Goal: Task Accomplishment & Management: Use online tool/utility

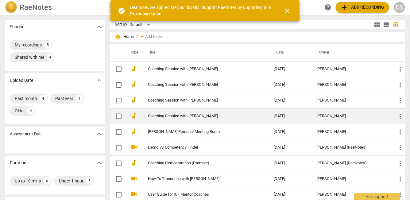
click at [177, 114] on link "Coaching Session with [PERSON_NAME]" at bounding box center [200, 116] width 104 height 5
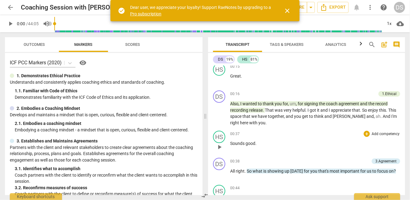
scroll to position [88, 0]
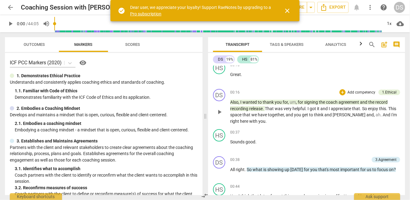
click at [334, 115] on span "[PERSON_NAME]" at bounding box center [350, 114] width 34 height 5
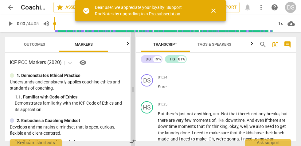
scroll to position [316, 0]
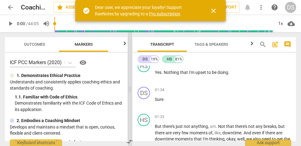
drag, startPoint x: 151, startPoint y: 88, endPoint x: 131, endPoint y: 86, distance: 21.0
click at [131, 86] on span at bounding box center [130, 89] width 4 height 114
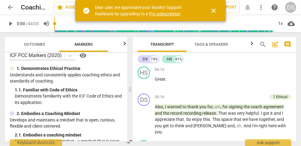
scroll to position [82, 0]
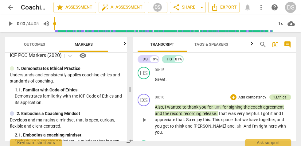
click at [280, 98] on div "1.Ethical" at bounding box center [280, 98] width 14 height 6
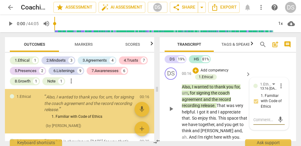
scroll to position [116, 0]
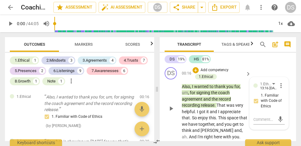
click at [268, 100] on span "1. Familiar with Code of Ethics" at bounding box center [272, 101] width 22 height 16
click at [261, 100] on input "1. Familiar with Code of Ethics" at bounding box center [256, 100] width 10 height 7
click at [268, 100] on span "1. Familiar with Code of Ethics" at bounding box center [272, 101] width 22 height 16
click at [261, 100] on input "1. Familiar with Code of Ethics" at bounding box center [256, 100] width 10 height 7
click at [256, 101] on input "1. Familiar with Code of Ethics" at bounding box center [256, 100] width 10 height 7
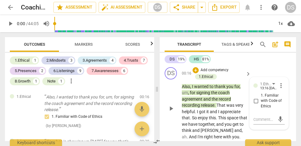
checkbox input "true"
click at [254, 67] on div "DS play_arrow pause 00:16 + Add competency 1.Ethical keyboard_arrow_right Also …" at bounding box center [228, 104] width 136 height 78
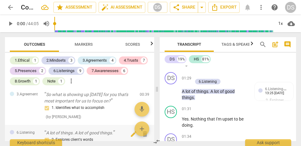
scroll to position [45, 0]
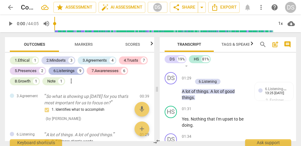
click at [64, 70] on div "6.Listenings" at bounding box center [63, 71] width 21 height 6
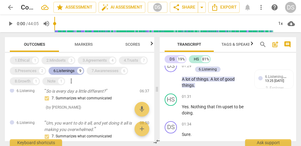
scroll to position [372, 0]
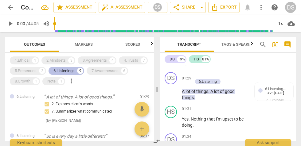
click at [81, 70] on div "9" at bounding box center [80, 71] width 6 height 6
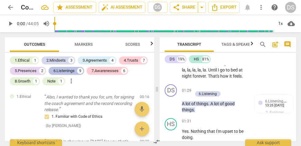
scroll to position [385, 0]
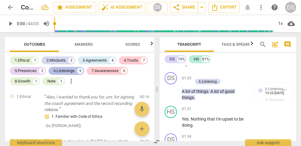
click at [81, 70] on div "9" at bounding box center [80, 71] width 6 height 6
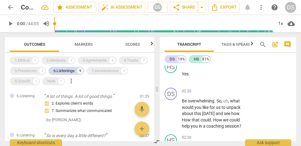
scroll to position [637, 0]
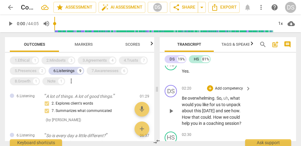
click at [186, 101] on span "Be" at bounding box center [185, 98] width 6 height 5
click at [220, 113] on span "and" at bounding box center [220, 110] width 8 height 5
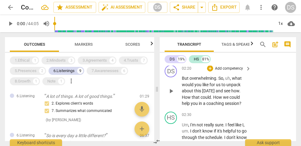
scroll to position [655, 0]
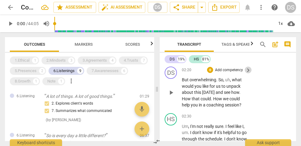
click at [247, 74] on span "keyboard_arrow_right" at bounding box center [247, 70] width 7 height 7
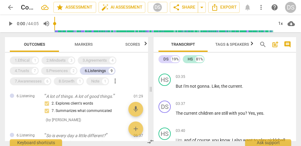
scroll to position [506, 0]
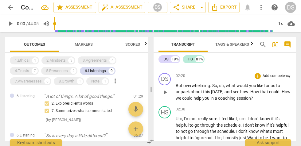
click at [278, 75] on p "Add competency" at bounding box center [276, 76] width 29 height 6
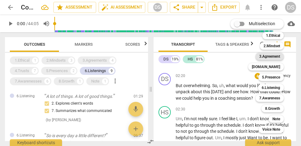
click at [264, 56] on b "3.Agreement" at bounding box center [269, 56] width 21 height 7
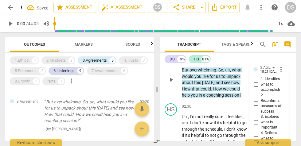
scroll to position [677, 0]
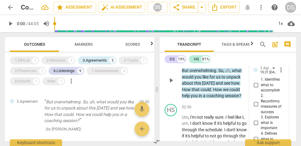
click at [254, 89] on input "1. Identifies what to accomplish" at bounding box center [256, 85] width 10 height 7
checkbox input "true"
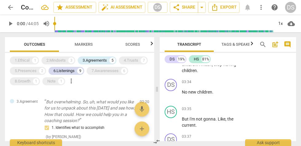
scroll to position [855, 0]
click at [233, 85] on p "Add competency" at bounding box center [228, 83] width 29 height 6
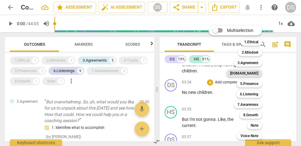
click at [256, 73] on b "[DOMAIN_NAME]" at bounding box center [244, 73] width 28 height 7
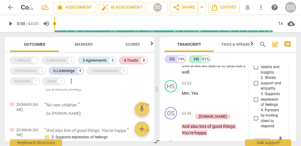
scroll to position [1005, 0]
click at [254, 88] on input "2. Shows support and empathy" at bounding box center [256, 83] width 10 height 7
checkbox input "true"
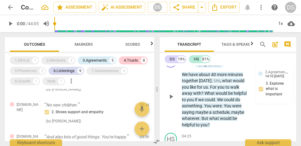
scroll to position [1178, 0]
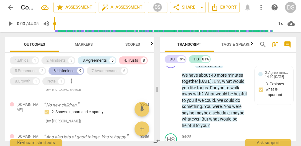
click at [57, 71] on div "6.Listenings" at bounding box center [63, 71] width 21 height 6
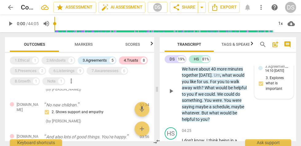
click at [276, 69] on span "3.Agreement" at bounding box center [276, 66] width 23 height 6
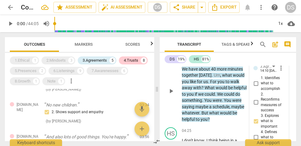
scroll to position [1237, 0]
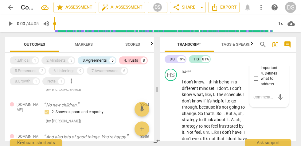
click at [276, 71] on span "3. Explores what is important" at bounding box center [272, 63] width 22 height 16
click at [261, 66] on input "3. Explores what is important" at bounding box center [256, 62] width 10 height 7
click at [256, 67] on input "3. Explores what is important" at bounding box center [256, 63] width 10 height 7
checkbox input "false"
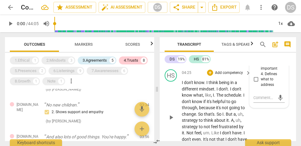
click at [223, 104] on span "helpful" at bounding box center [220, 101] width 14 height 5
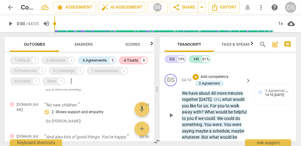
scroll to position [1157, 0]
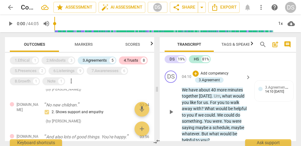
click at [213, 76] on p "Add competency" at bounding box center [214, 74] width 29 height 6
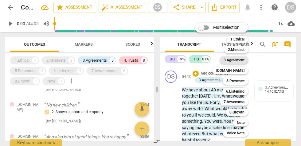
click at [225, 61] on b "3.Agreement" at bounding box center [234, 60] width 21 height 7
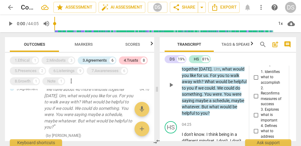
scroll to position [1185, 0]
click at [254, 100] on input "2. Reconfirms measures of success" at bounding box center [256, 95] width 10 height 7
checkbox input "true"
click at [256, 81] on input "1. Identifies what to accomplish" at bounding box center [256, 76] width 10 height 7
checkbox input "true"
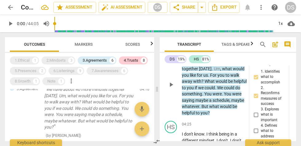
click at [255, 100] on input "2. Reconfirms measures of success" at bounding box center [256, 95] width 10 height 7
checkbox input "true"
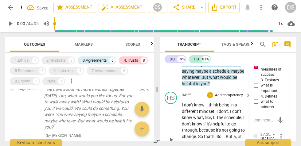
scroll to position [1214, 0]
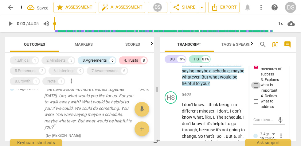
click at [255, 89] on input "3. Explores what is important" at bounding box center [256, 85] width 10 height 7
checkbox input "true"
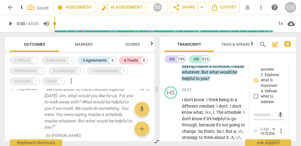
scroll to position [1221, 0]
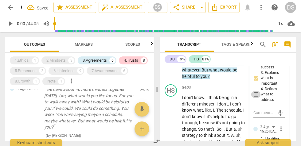
click at [256, 98] on input "4. Defines what to address" at bounding box center [256, 94] width 10 height 7
checkbox input "true"
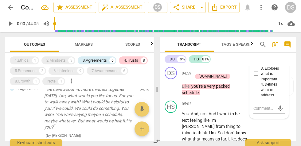
scroll to position [1330, 0]
click at [171, 90] on span "play_arrow" at bounding box center [170, 86] width 7 height 7
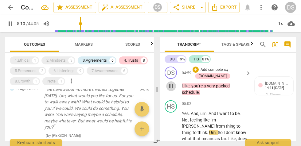
click at [171, 90] on span "pause" at bounding box center [170, 86] width 7 height 7
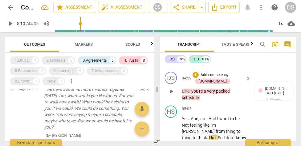
scroll to position [1332, 0]
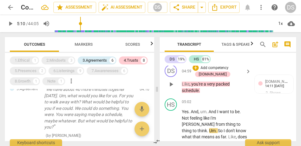
click at [171, 88] on span "play_arrow" at bounding box center [170, 84] width 7 height 7
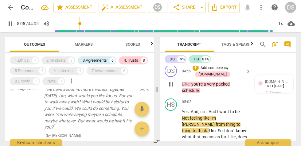
click at [203, 87] on span "you're" at bounding box center [197, 84] width 12 height 5
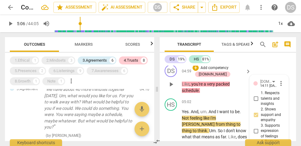
type input "306"
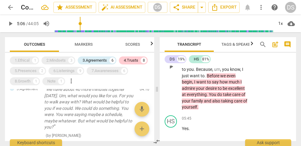
scroll to position [1481, 0]
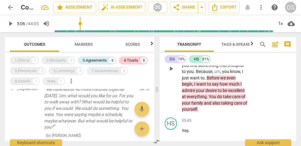
click at [221, 80] on span "we" at bounding box center [223, 78] width 6 height 5
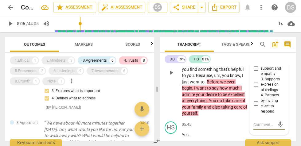
scroll to position [1478, 0]
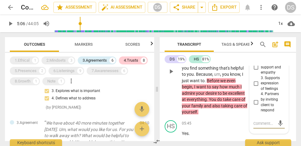
click at [255, 87] on input "3. Supports expression of feelings" at bounding box center [256, 83] width 10 height 7
checkbox input "true"
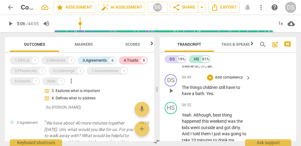
scroll to position [1755, 0]
click at [233, 81] on p "Add competency" at bounding box center [228, 78] width 29 height 6
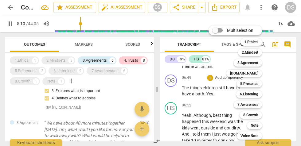
click at [199, 99] on div at bounding box center [150, 73] width 301 height 146
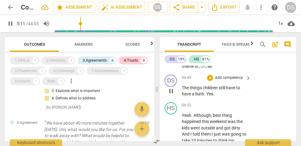
click at [171, 95] on span "pause" at bounding box center [170, 91] width 7 height 7
type input "312"
click at [236, 81] on p "Add competency" at bounding box center [228, 79] width 29 height 6
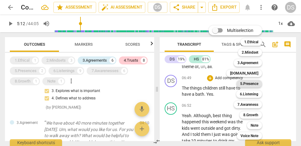
click at [251, 84] on b "5.Presence" at bounding box center [249, 83] width 18 height 7
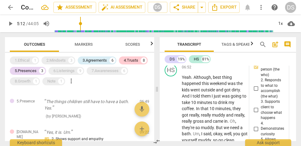
scroll to position [1800, 0]
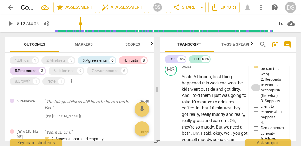
click at [256, 92] on input "2. Responds to what to accomplish (the what)" at bounding box center [256, 87] width 10 height 7
checkbox input "true"
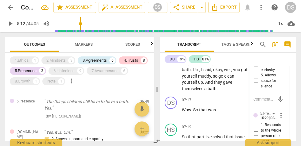
scroll to position [1865, 0]
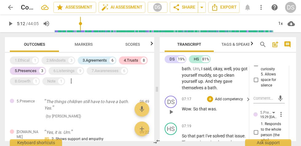
click at [233, 102] on p "Add competency" at bounding box center [228, 100] width 29 height 6
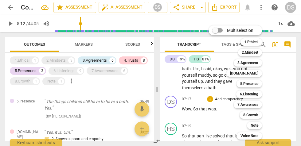
click at [173, 117] on div at bounding box center [150, 73] width 301 height 146
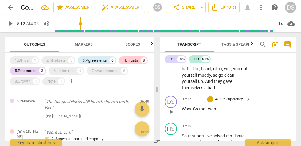
click at [174, 116] on span "play_arrow" at bounding box center [170, 111] width 7 height 7
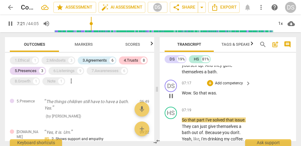
scroll to position [1880, 0]
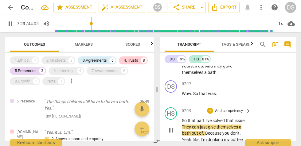
click at [170, 134] on span "pause" at bounding box center [170, 130] width 7 height 7
type input "444"
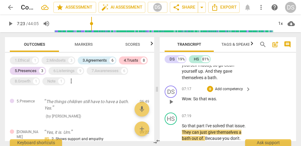
scroll to position [1875, 0]
click at [231, 92] on p "Add competency" at bounding box center [228, 89] width 29 height 6
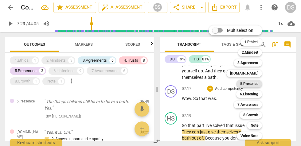
click at [252, 83] on b "5.Presence" at bounding box center [249, 83] width 18 height 7
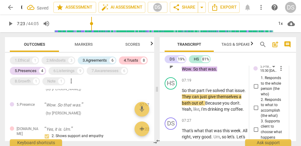
scroll to position [1907, 0]
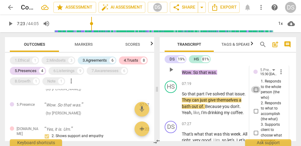
click at [256, 93] on input "1. Responds to the whole person (the who)" at bounding box center [256, 89] width 10 height 7
checkbox input "true"
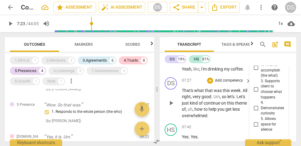
scroll to position [1956, 0]
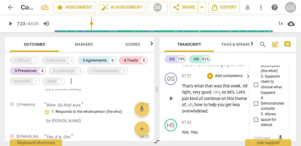
click at [230, 79] on p "Add competency" at bounding box center [228, 76] width 29 height 6
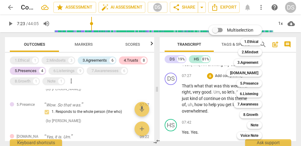
click at [191, 101] on div at bounding box center [150, 73] width 301 height 146
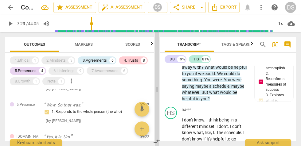
scroll to position [2481, 0]
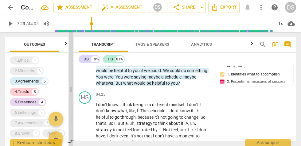
drag, startPoint x: 156, startPoint y: 88, endPoint x: 69, endPoint y: 87, distance: 87.2
click at [69, 87] on span at bounding box center [71, 89] width 4 height 114
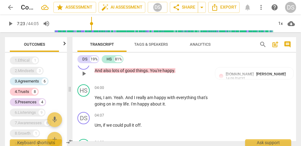
scroll to position [811, 0]
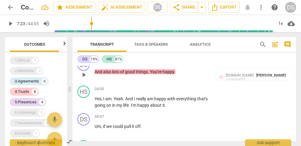
click at [201, 65] on div "[DOMAIN_NAME]" at bounding box center [186, 62] width 35 height 6
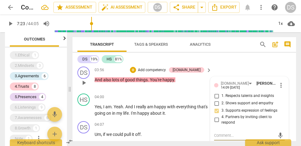
scroll to position [797, 0]
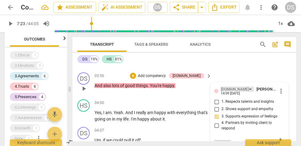
click at [233, 92] on div "[DOMAIN_NAME]" at bounding box center [237, 89] width 33 height 5
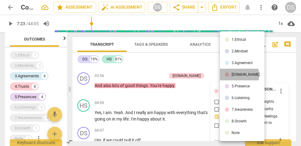
click at [239, 75] on div "[DOMAIN_NAME]" at bounding box center [246, 75] width 28 height 4
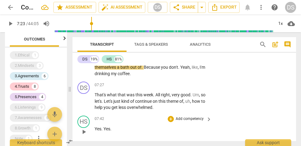
scroll to position [1455, 0]
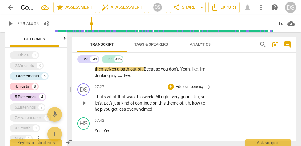
click at [199, 87] on p "Add competency" at bounding box center [189, 87] width 29 height 6
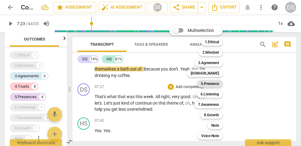
click at [211, 84] on b "5.Presence" at bounding box center [210, 83] width 18 height 7
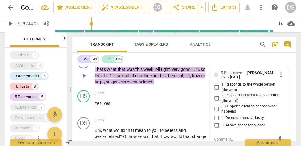
scroll to position [1483, 0]
click at [215, 87] on input "1. Responds to the whole person (the who)" at bounding box center [217, 87] width 10 height 7
checkbox input "true"
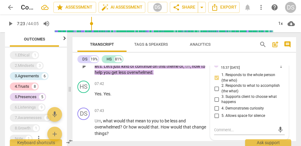
scroll to position [1493, 0]
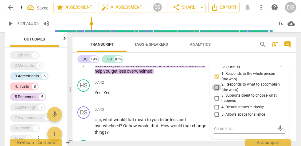
click at [215, 88] on input "2. Responds to what to accomplish (the what)" at bounding box center [217, 87] width 10 height 7
checkbox input "true"
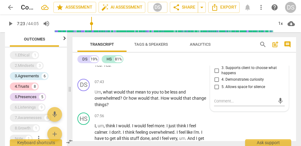
scroll to position [1522, 0]
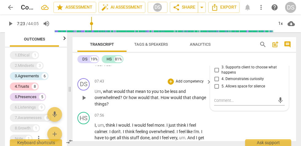
click at [139, 93] on span "mean" at bounding box center [141, 91] width 12 height 5
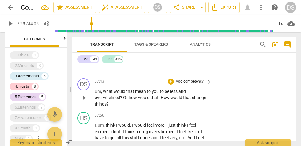
click at [194, 81] on p "Add competency" at bounding box center [189, 82] width 29 height 6
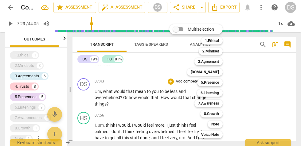
click at [141, 92] on div at bounding box center [150, 73] width 301 height 146
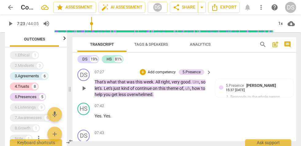
scroll to position [1470, 0]
click at [135, 83] on span "was" at bounding box center [131, 82] width 9 height 5
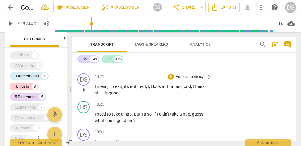
scroll to position [1987, 0]
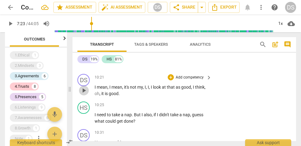
click at [83, 90] on span "play_arrow" at bounding box center [83, 90] width 7 height 7
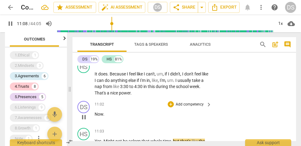
scroll to position [2128, 0]
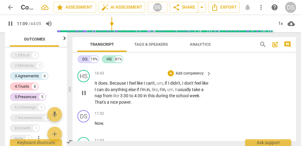
click at [107, 101] on span "That's" at bounding box center [101, 102] width 12 height 5
drag, startPoint x: 108, startPoint y: 100, endPoint x: 146, endPoint y: 102, distance: 37.8
click at [146, 102] on p "It does . Because I feel like I can't , um , if I didn't , I don't feel like I …" at bounding box center [152, 92] width 114 height 25
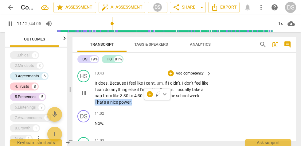
copy p "That's a nice power ."
click at [159, 94] on icon "button" at bounding box center [158, 94] width 6 height 7
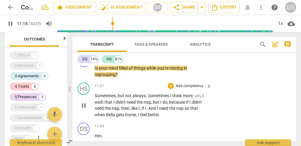
drag, startPoint x: 107, startPoint y: 102, endPoint x: 155, endPoint y: 104, distance: 48.2
click at [155, 104] on div "DS play_arrow pause 00:03 + Add competency keyboard_arrow_right Good morning , …" at bounding box center [184, 104] width 224 height 76
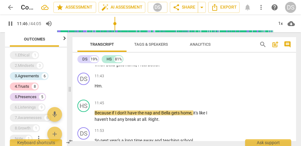
scroll to position [2341, 0]
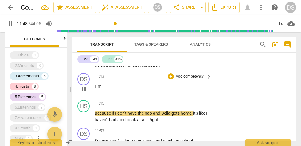
click at [187, 76] on p "Add competency" at bounding box center [189, 77] width 29 height 6
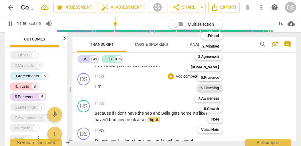
click at [213, 88] on b "6.Listening" at bounding box center [210, 87] width 18 height 7
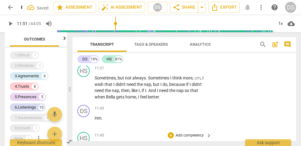
scroll to position [2309, 0]
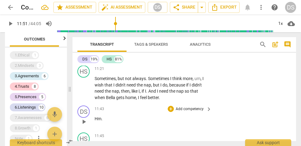
click at [184, 110] on p "Add competency" at bounding box center [189, 110] width 29 height 6
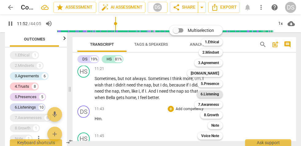
click at [215, 93] on b "6.Listening" at bounding box center [210, 94] width 18 height 7
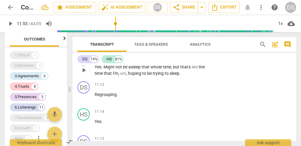
scroll to position [2210, 0]
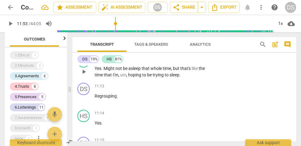
click at [132, 69] on span "asleep" at bounding box center [134, 68] width 13 height 5
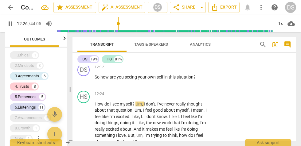
scroll to position [2525, 0]
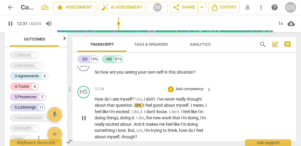
click at [181, 90] on p "Add competency" at bounding box center [189, 90] width 29 height 6
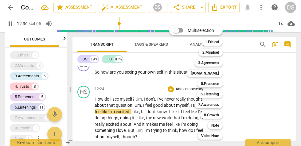
click at [132, 105] on div at bounding box center [150, 73] width 301 height 146
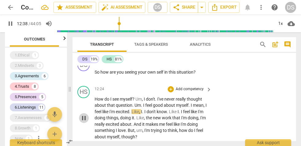
click at [84, 115] on span "pause" at bounding box center [83, 118] width 7 height 7
type input "759"
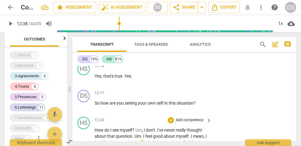
scroll to position [2493, 0]
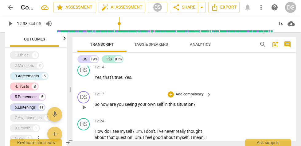
click at [197, 94] on p "Add competency" at bounding box center [189, 95] width 29 height 6
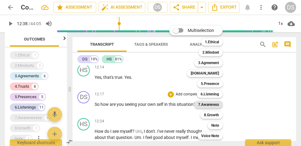
click at [207, 106] on b "7.Awareness" at bounding box center [208, 104] width 21 height 7
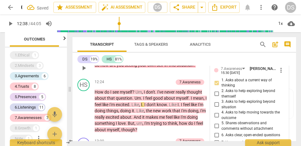
scroll to position [2532, 0]
click at [217, 83] on input "1. Asks about a current way of thinking" at bounding box center [217, 83] width 10 height 7
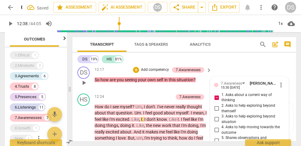
scroll to position [2517, 0]
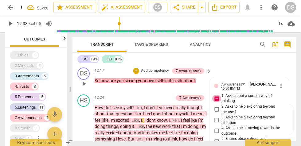
click at [216, 97] on input "1. Asks about a current way of thinking" at bounding box center [217, 98] width 10 height 7
checkbox input "false"
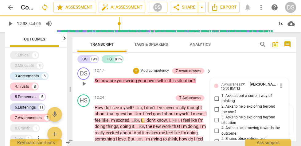
click at [193, 76] on div "12:17 + Add competency 7.Awarenesses keyboard_arrow_right So how are you seeing…" at bounding box center [154, 79] width 118 height 22
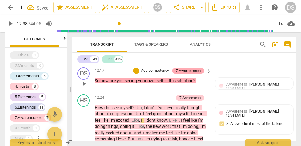
click at [198, 71] on div "7.Awarenesses" at bounding box center [188, 71] width 25 height 6
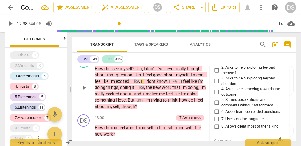
scroll to position [2522, 0]
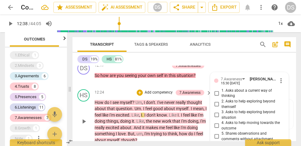
click at [144, 101] on span "," at bounding box center [143, 102] width 2 height 5
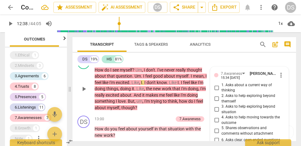
scroll to position [2556, 0]
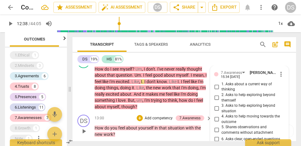
click at [194, 122] on div "13:00 + Add competency 7.Awareness keyboard_arrow_right How do you feel about y…" at bounding box center [154, 126] width 118 height 23
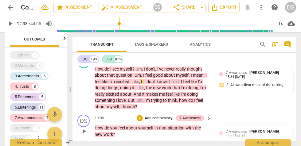
click at [190, 114] on div "DS play_arrow pause 13:00 + Add competency 7.Awareness keyboard_arrow_right How…" at bounding box center [184, 126] width 224 height 28
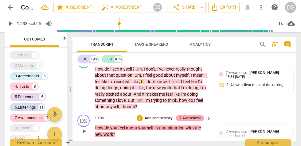
click at [187, 117] on div "7.Awareness" at bounding box center [189, 118] width 21 height 6
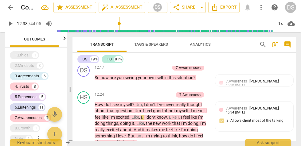
scroll to position [2518, 0]
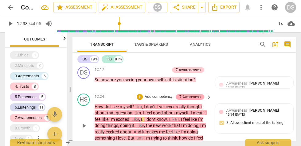
click at [193, 95] on div "7.Awareness" at bounding box center [189, 97] width 21 height 6
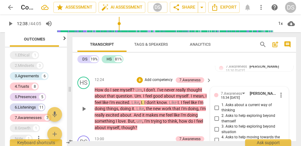
scroll to position [2524, 0]
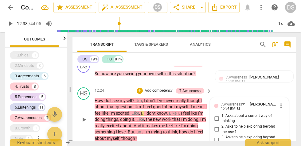
click at [208, 89] on span "keyboard_arrow_right" at bounding box center [208, 91] width 7 height 7
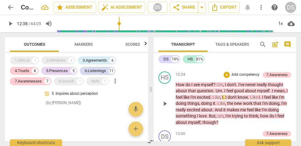
scroll to position [0, 0]
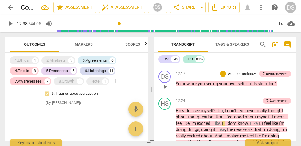
click at [252, 86] on span "this" at bounding box center [254, 83] width 8 height 5
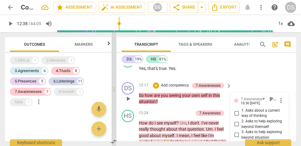
drag, startPoint x: 158, startPoint y: 91, endPoint x: 115, endPoint y: 96, distance: 43.3
click at [115, 96] on span at bounding box center [114, 89] width 4 height 114
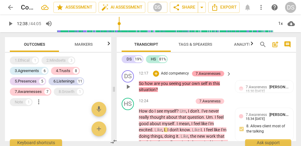
click at [215, 76] on div "7.Awarenesses" at bounding box center [208, 74] width 25 height 6
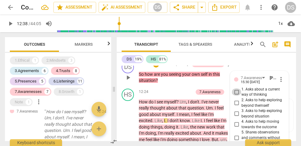
click at [235, 96] on input "1. Asks about a current way of thinking" at bounding box center [237, 91] width 10 height 7
checkbox input "true"
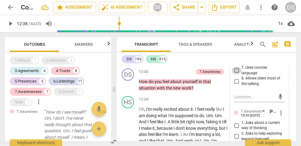
click at [236, 74] on input "7. Uses concise language" at bounding box center [237, 70] width 10 height 7
checkbox input "true"
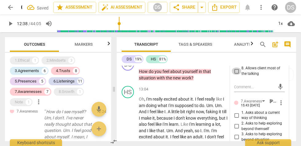
click at [235, 75] on input "8. Allows client most of the talking" at bounding box center [237, 71] width 10 height 7
checkbox input "true"
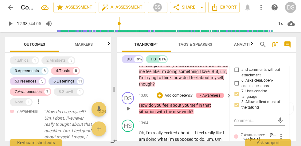
click at [220, 98] on div "7.Awareness" at bounding box center [210, 96] width 29 height 6
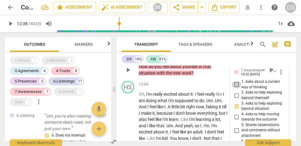
click at [233, 88] on input "1. Asks about a current way of thinking" at bounding box center [237, 84] width 10 height 7
checkbox input "true"
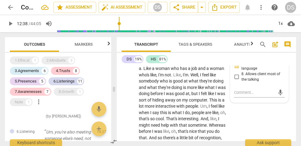
scroll to position [2962, 0]
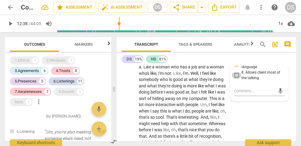
click at [235, 79] on input "8. Allows client most of the talking" at bounding box center [237, 75] width 10 height 7
checkbox input "true"
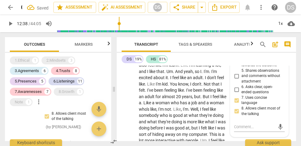
scroll to position [2934, 0]
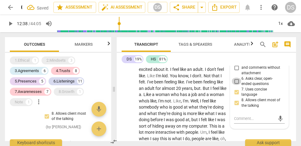
click at [234, 85] on input "6. Asks clear, open-ended questions" at bounding box center [237, 81] width 10 height 7
checkbox input "true"
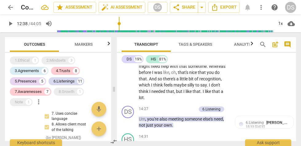
scroll to position [3018, 0]
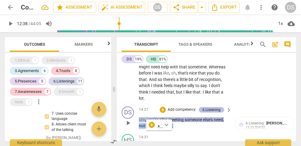
click at [214, 113] on div "6.Listening" at bounding box center [211, 110] width 18 height 6
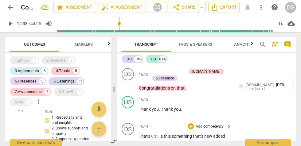
scroll to position [3262, 0]
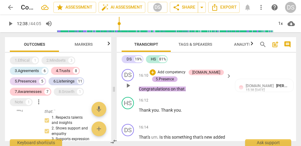
click at [162, 82] on div "5.Presence" at bounding box center [165, 79] width 18 height 6
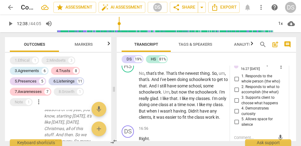
scroll to position [3359, 0]
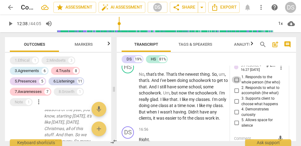
click at [236, 84] on input "1. Responds to the whole person (the who)" at bounding box center [237, 79] width 10 height 7
checkbox input "true"
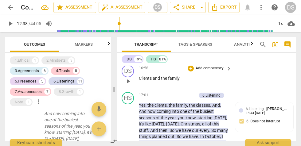
scroll to position [3474, 0]
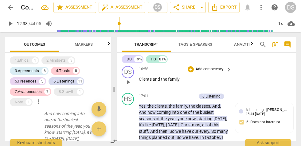
click at [213, 72] on p "Add competency" at bounding box center [209, 70] width 29 height 6
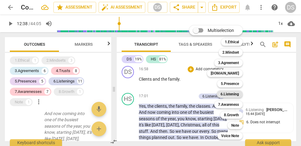
click at [225, 94] on b "6.Listening" at bounding box center [230, 94] width 18 height 7
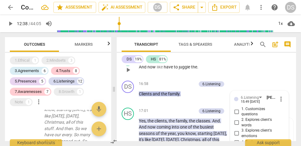
scroll to position [3461, 0]
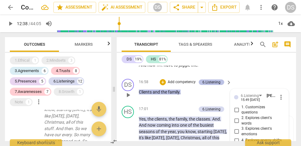
click at [213, 85] on div "6.Listening" at bounding box center [211, 83] width 18 height 6
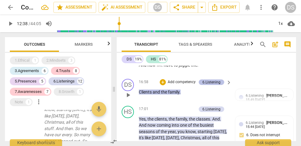
click at [213, 85] on div "6.Listening" at bounding box center [211, 83] width 18 height 6
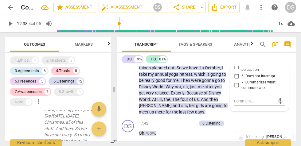
scroll to position [3544, 0]
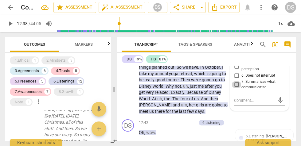
click at [234, 88] on input "7. Summarizes what communicated" at bounding box center [237, 84] width 10 height 7
checkbox input "true"
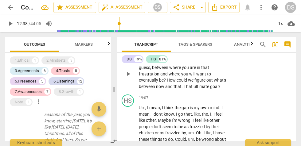
scroll to position [3900, 0]
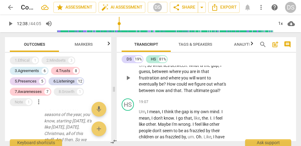
click at [222, 58] on p "Add competency" at bounding box center [209, 56] width 29 height 6
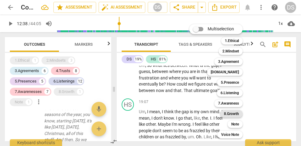
click at [230, 112] on b "8.Growth" at bounding box center [231, 113] width 15 height 7
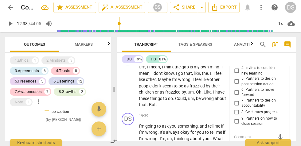
scroll to position [3944, 0]
click at [235, 75] on input "4. Invites to consider new learning" at bounding box center [237, 71] width 10 height 7
checkbox input "true"
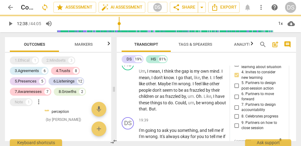
scroll to position [3940, 0]
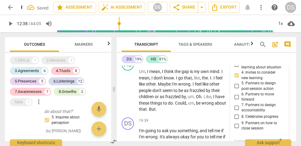
click at [236, 68] on input "3. Invites to explore learning about situation" at bounding box center [237, 64] width 10 height 7
checkbox input "true"
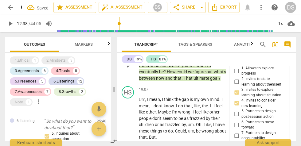
scroll to position [3910, 0]
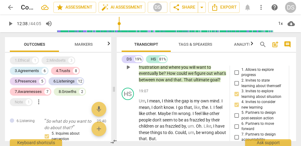
click at [174, 48] on p "Add competency" at bounding box center [184, 45] width 29 height 6
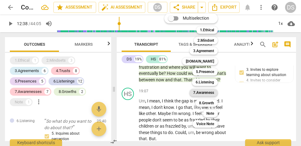
click at [208, 91] on b "7.Awareness" at bounding box center [203, 92] width 21 height 7
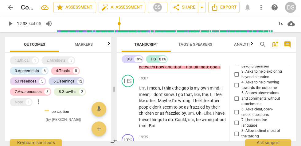
scroll to position [3930, 0]
click at [235, 79] on input "3. Asks to help exploring beyond situation" at bounding box center [237, 74] width 10 height 7
checkbox input "true"
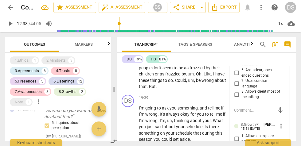
scroll to position [3970, 0]
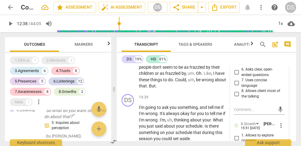
click at [235, 87] on input "7. Uses concise language" at bounding box center [237, 83] width 10 height 7
checkbox input "true"
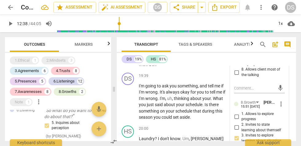
scroll to position [3993, 0]
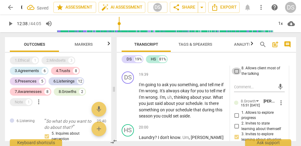
click at [236, 75] on input "8. Allows client most of the talking" at bounding box center [237, 71] width 10 height 7
checkbox input "true"
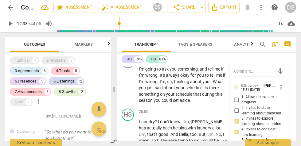
scroll to position [4012, 0]
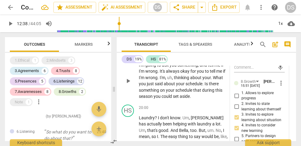
click at [189, 80] on span "thinking" at bounding box center [182, 77] width 16 height 5
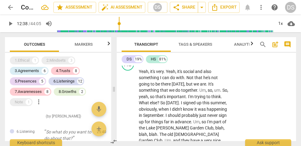
scroll to position [4436, 0]
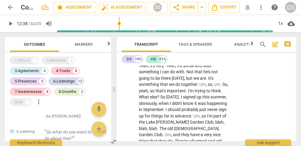
click at [205, 59] on p "Add competency" at bounding box center [209, 56] width 29 height 6
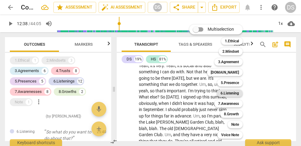
click at [231, 94] on b "6.Listening" at bounding box center [230, 93] width 18 height 7
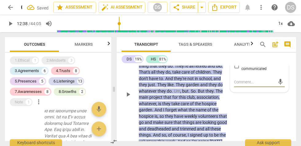
scroll to position [4510, 0]
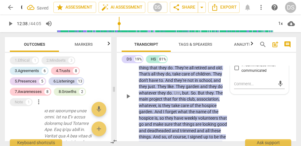
click at [235, 63] on input "6. Does not interrupt" at bounding box center [237, 58] width 10 height 7
checkbox input "true"
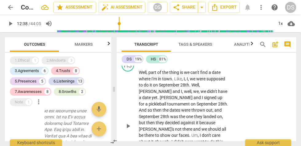
scroll to position [4906, 0]
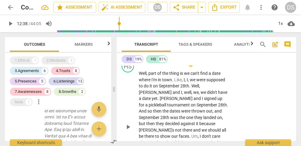
click at [221, 67] on p "Add competency" at bounding box center [209, 64] width 29 height 6
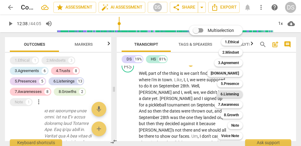
click at [233, 93] on b "6.Listening" at bounding box center [230, 94] width 18 height 7
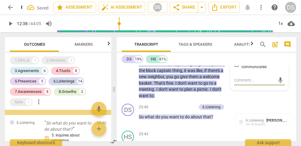
scroll to position [3394, 0]
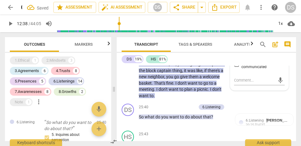
click at [236, 59] on input "6. Does not interrupt" at bounding box center [237, 55] width 10 height 7
checkbox input "true"
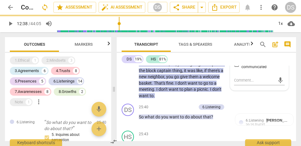
click at [183, 86] on span "don't" at bounding box center [183, 83] width 10 height 5
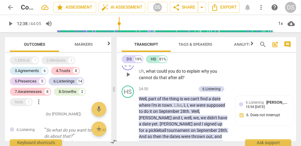
scroll to position [4880, 0]
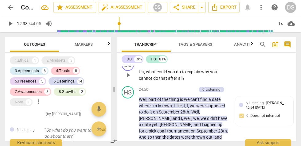
click at [203, 65] on p "Add competency" at bounding box center [209, 63] width 29 height 6
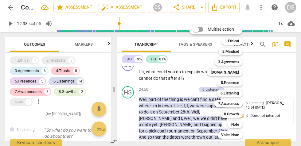
click at [187, 93] on div "Multiselection m 1.Ethical 1 2.Mindset 2 3.Agreement 3 [DOMAIN_NAME] 4 5.Presen…" at bounding box center [221, 81] width 68 height 117
click at [209, 92] on div "Multiselection m 1.Ethical 1 2.Mindset 2 3.Agreement 3 [DOMAIN_NAME] 4 5.Presen…" at bounding box center [221, 81] width 68 height 117
click at [203, 83] on div "Multiselection m 1.Ethical 1 2.Mindset 2 3.Agreement 3 [DOMAIN_NAME] 4 5.Presen…" at bounding box center [221, 81] width 68 height 117
click at [227, 93] on b "6.Listening" at bounding box center [230, 93] width 18 height 7
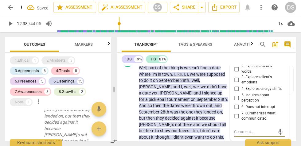
scroll to position [4910, 0]
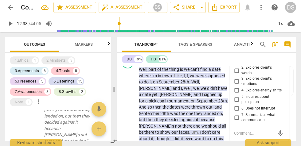
click at [235, 64] on input "1. Customizes questions" at bounding box center [237, 59] width 10 height 7
checkbox input "true"
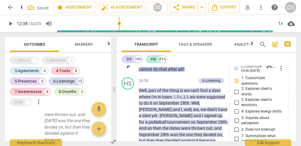
scroll to position [4889, 0]
click at [212, 56] on div "6.Listening" at bounding box center [211, 53] width 18 height 6
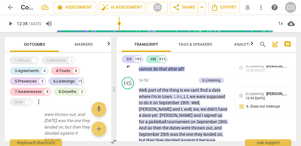
scroll to position [3305, 0]
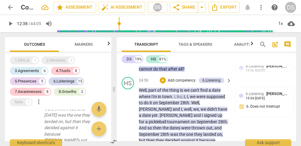
click at [212, 56] on div "6.Listening" at bounding box center [211, 53] width 18 height 6
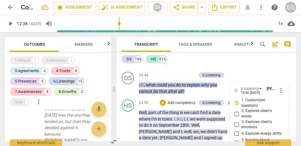
scroll to position [4866, 0]
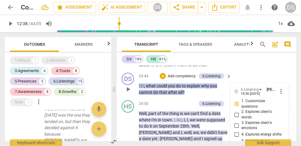
click at [185, 79] on p "Add competency" at bounding box center [181, 77] width 29 height 6
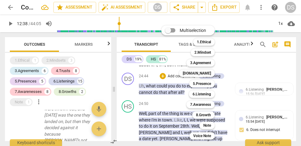
click at [233, 83] on div at bounding box center [150, 73] width 301 height 146
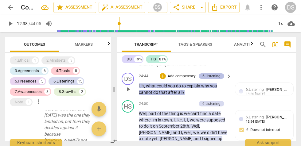
click at [213, 79] on div "6.Listening" at bounding box center [211, 76] width 18 height 6
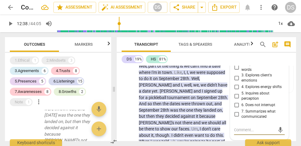
scroll to position [4913, 0]
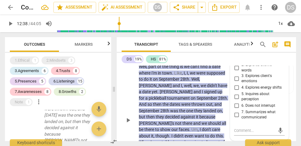
click at [217, 60] on div "6.Listening" at bounding box center [211, 57] width 18 height 6
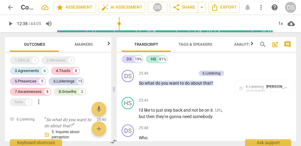
scroll to position [5025, 0]
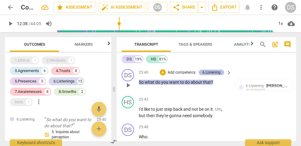
click at [213, 75] on div "6.Listening" at bounding box center [211, 73] width 18 height 6
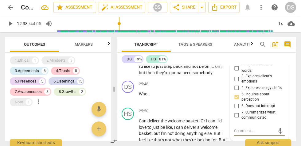
scroll to position [5069, 0]
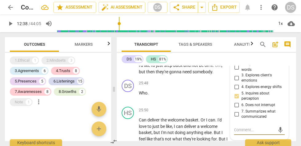
click at [236, 60] on input "1. Customizes questions" at bounding box center [237, 56] width 10 height 7
checkbox input "true"
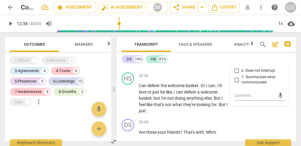
scroll to position [5105, 0]
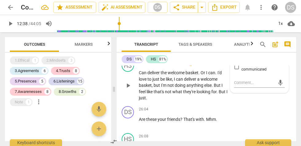
click at [215, 66] on p "Add competency" at bounding box center [209, 64] width 29 height 6
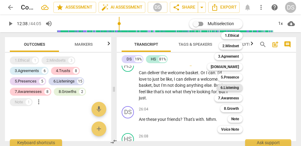
click at [233, 87] on b "6.Listening" at bounding box center [230, 87] width 18 height 7
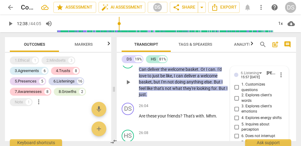
click at [181, 78] on span "can" at bounding box center [180, 75] width 8 height 5
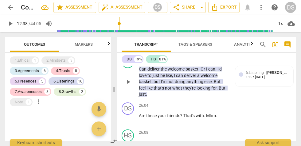
click at [181, 78] on span "can" at bounding box center [180, 75] width 8 height 5
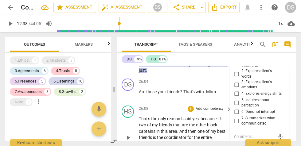
scroll to position [5144, 0]
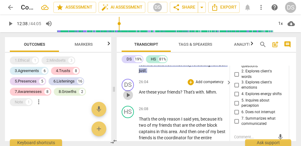
click at [127, 99] on span "play_arrow" at bounding box center [127, 95] width 7 height 7
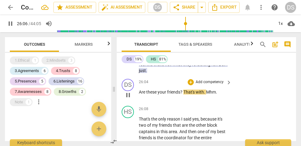
click at [127, 99] on span "pause" at bounding box center [127, 95] width 7 height 7
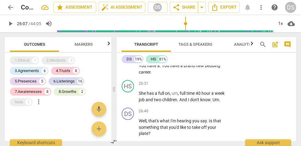
scroll to position [5257, 0]
click at [129, 72] on span "play_arrow" at bounding box center [127, 68] width 7 height 7
click at [129, 72] on span "pause" at bounding box center [127, 68] width 7 height 7
type input "1590"
click at [209, 68] on span "bedding" at bounding box center [212, 65] width 15 height 5
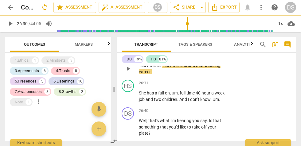
click at [262, 77] on div "DS play_arrow pause 26:27 + Add competency keyboard_arrow_right You have a . Yo…" at bounding box center [206, 64] width 179 height 28
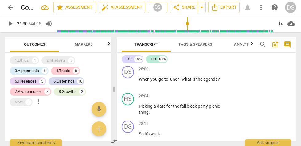
scroll to position [5572, 0]
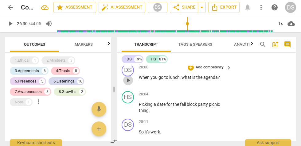
click at [127, 84] on span "play_arrow" at bounding box center [127, 80] width 7 height 7
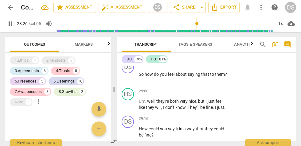
scroll to position [5762, 0]
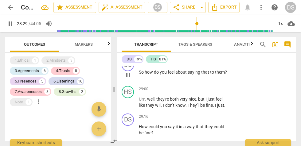
click at [222, 65] on p "Add competency" at bounding box center [209, 63] width 29 height 6
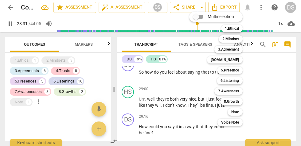
click at [175, 76] on div at bounding box center [150, 73] width 301 height 146
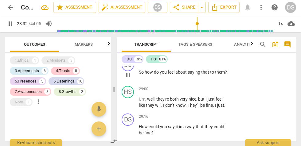
click at [222, 65] on p "Add competency" at bounding box center [209, 63] width 29 height 6
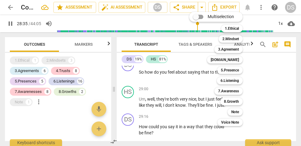
click at [189, 78] on div "Multiselection m 1.Ethical 1 2.Mindset 2 3.Agreement 3 [DOMAIN_NAME] 4 5.Presen…" at bounding box center [221, 68] width 68 height 117
click at [208, 69] on div "Multiselection m 1.Ethical 1 2.Mindset 2 3.Agreement 3 [DOMAIN_NAME] 4 5.Presen…" at bounding box center [221, 68] width 68 height 117
click at [229, 91] on b "7.Awareness" at bounding box center [228, 91] width 21 height 7
type input "1723"
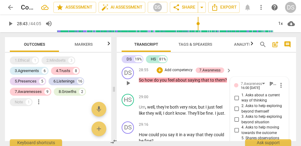
scroll to position [5757, 0]
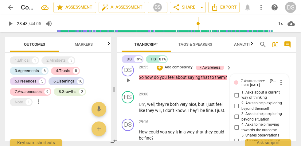
click at [235, 99] on input "1. Asks about a current way of thinking" at bounding box center [237, 95] width 10 height 7
checkbox input "true"
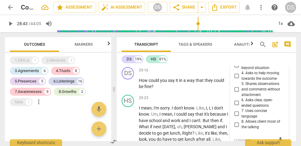
scroll to position [5809, 0]
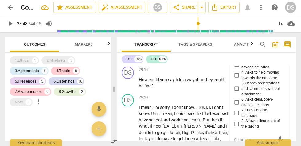
click at [237, 79] on input "4. Asks to help moving towards the outcome" at bounding box center [237, 75] width 10 height 7
checkbox input "true"
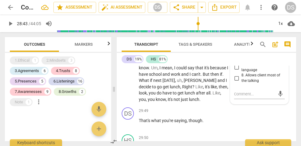
scroll to position [5854, 0]
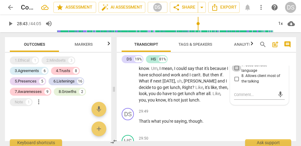
click at [236, 72] on input "7. Uses concise language" at bounding box center [237, 68] width 10 height 7
checkbox input "true"
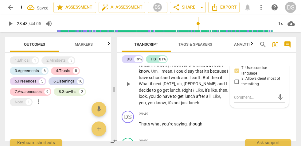
scroll to position [5854, 0]
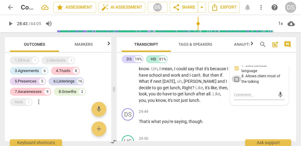
click at [236, 83] on input "8. Allows client most of the talking" at bounding box center [237, 79] width 10 height 7
checkbox input "true"
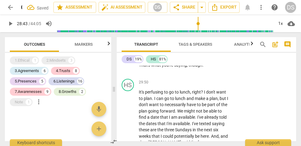
scroll to position [5912, 0]
